Goal: Communication & Community: Participate in discussion

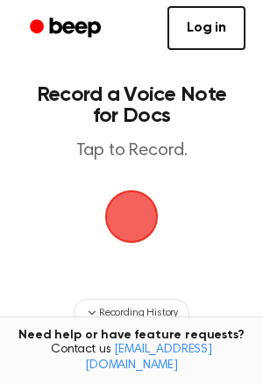
click at [120, 206] on span "button" at bounding box center [131, 216] width 49 height 49
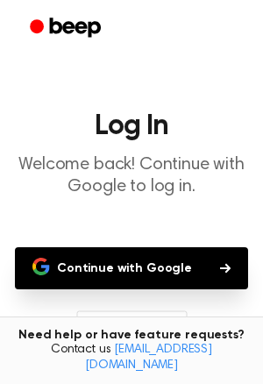
click at [160, 260] on button "Continue with Google" at bounding box center [131, 268] width 233 height 42
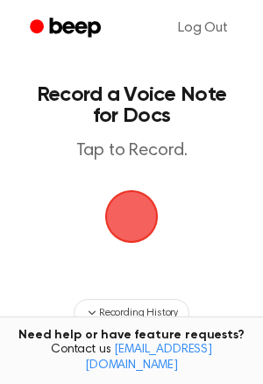
click at [126, 224] on span "button" at bounding box center [131, 216] width 49 height 49
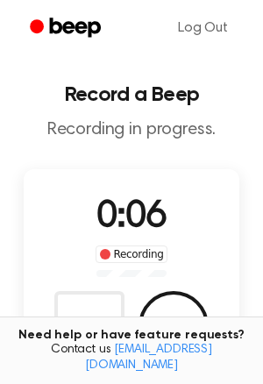
click at [153, 286] on div "0:06 Recording Delete Save" at bounding box center [132, 275] width 216 height 171
click at [157, 293] on div "Delete Save" at bounding box center [131, 326] width 154 height 70
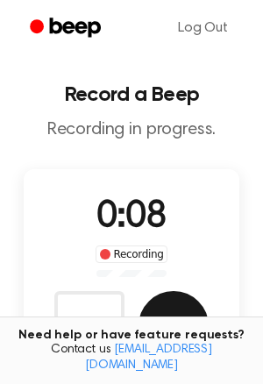
click at [168, 311] on button "Save" at bounding box center [174, 326] width 70 height 70
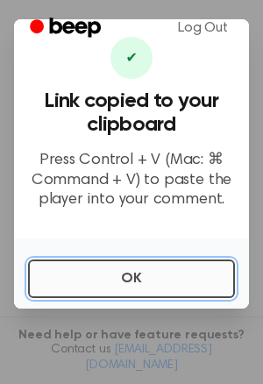
click at [148, 270] on button "OK" at bounding box center [131, 279] width 207 height 39
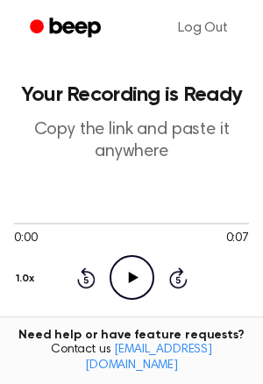
click at [143, 272] on icon "Play Audio" at bounding box center [132, 277] width 45 height 45
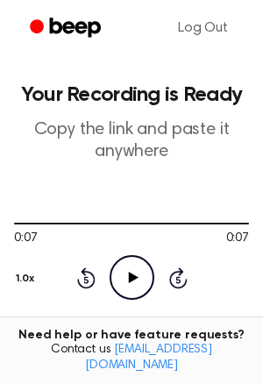
click at [253, 3] on div "Log Out" at bounding box center [131, 28] width 263 height 56
click at [66, 15] on icon "Beep" at bounding box center [67, 27] width 75 height 25
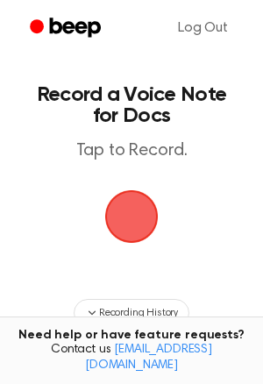
click at [119, 238] on span "button" at bounding box center [131, 216] width 49 height 49
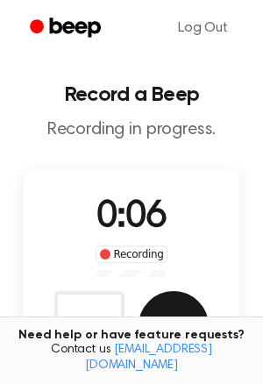
click at [167, 311] on button "Save" at bounding box center [174, 326] width 70 height 70
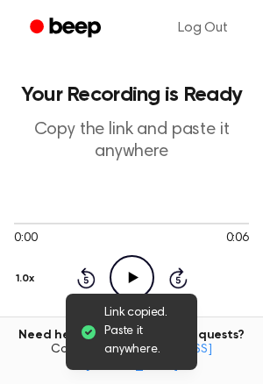
click at [132, 276] on icon at bounding box center [133, 277] width 10 height 11
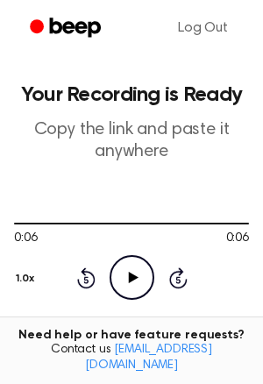
click at [67, 16] on icon "Beep" at bounding box center [67, 27] width 75 height 25
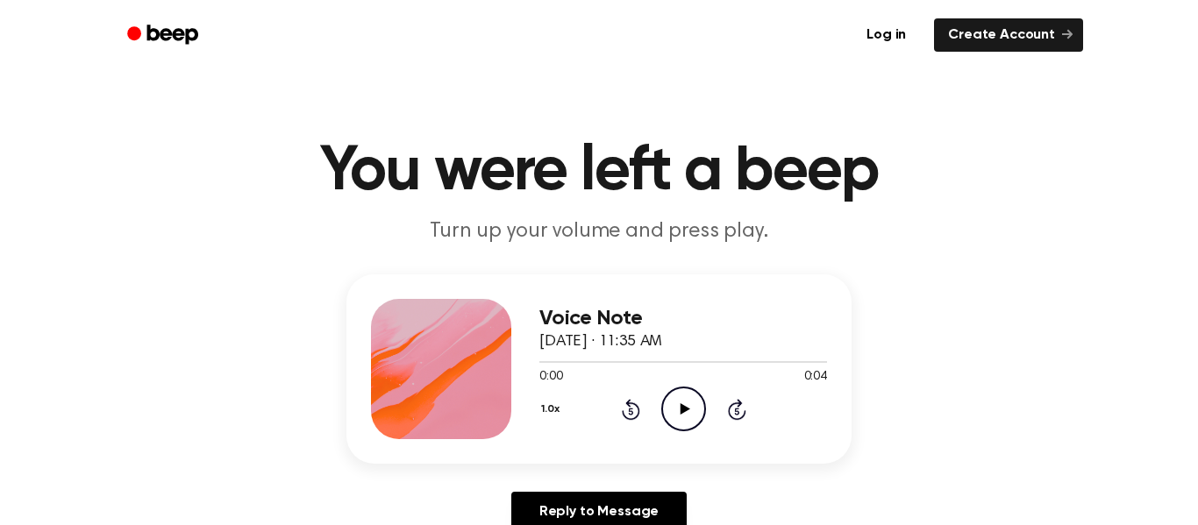
click at [700, 415] on icon "Play Audio" at bounding box center [683, 409] width 45 height 45
click at [671, 407] on icon "Play Audio" at bounding box center [683, 409] width 45 height 45
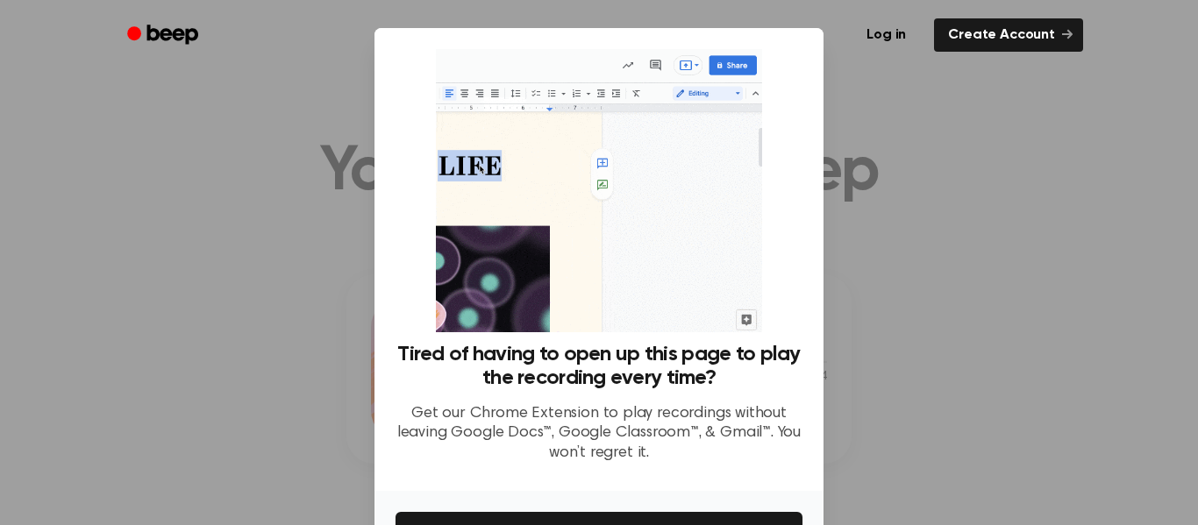
click at [1022, 132] on div at bounding box center [599, 262] width 1198 height 525
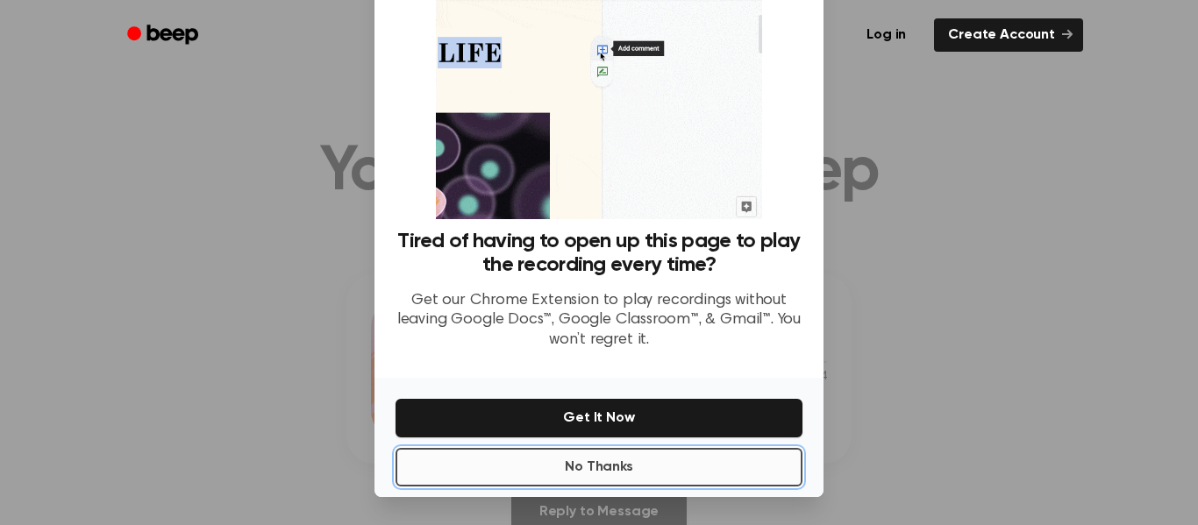
click at [646, 470] on button "No Thanks" at bounding box center [598, 467] width 407 height 39
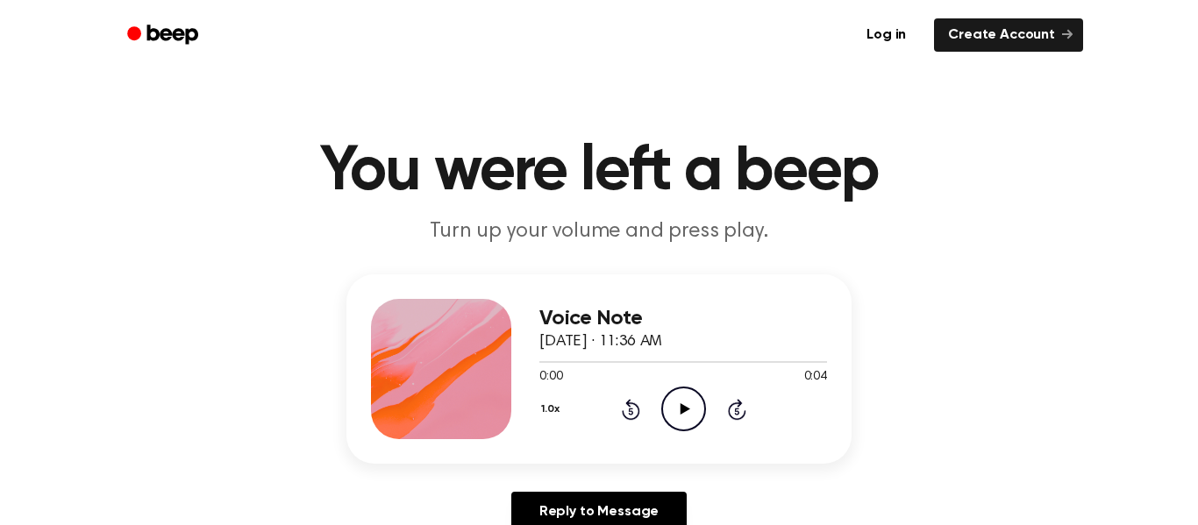
click at [680, 397] on icon "Play Audio" at bounding box center [683, 409] width 45 height 45
click at [677, 388] on icon "Play Audio" at bounding box center [683, 409] width 45 height 45
click at [624, 408] on icon "Rewind 5 seconds" at bounding box center [630, 409] width 19 height 23
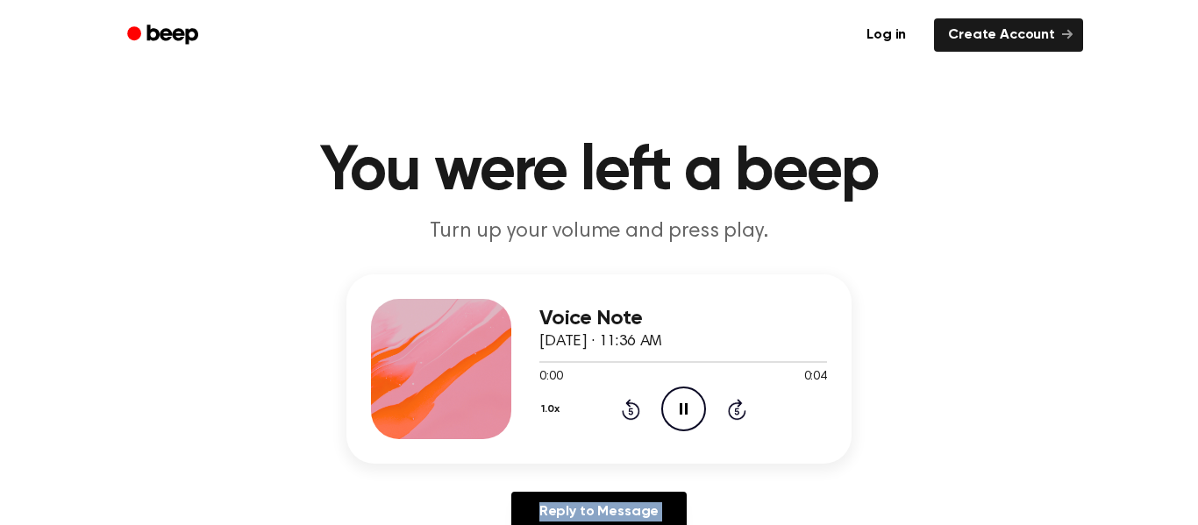
click at [624, 408] on icon "Rewind 5 seconds" at bounding box center [630, 409] width 19 height 23
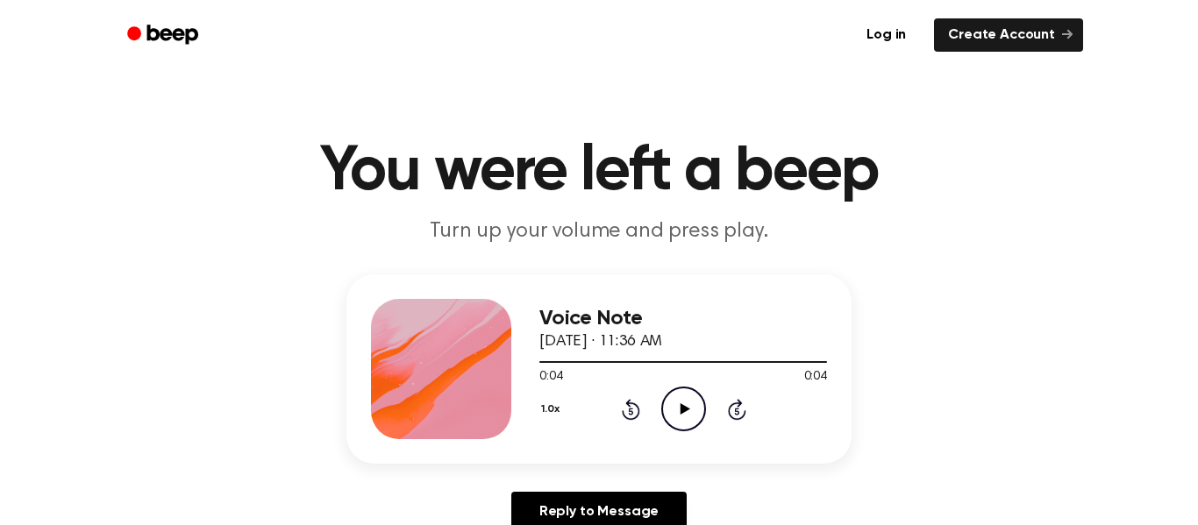
click at [628, 405] on icon at bounding box center [631, 409] width 18 height 21
click at [675, 409] on icon "Play Audio" at bounding box center [683, 409] width 45 height 45
click at [701, 403] on icon "Play Audio" at bounding box center [683, 409] width 45 height 45
